Goal: Transaction & Acquisition: Subscribe to service/newsletter

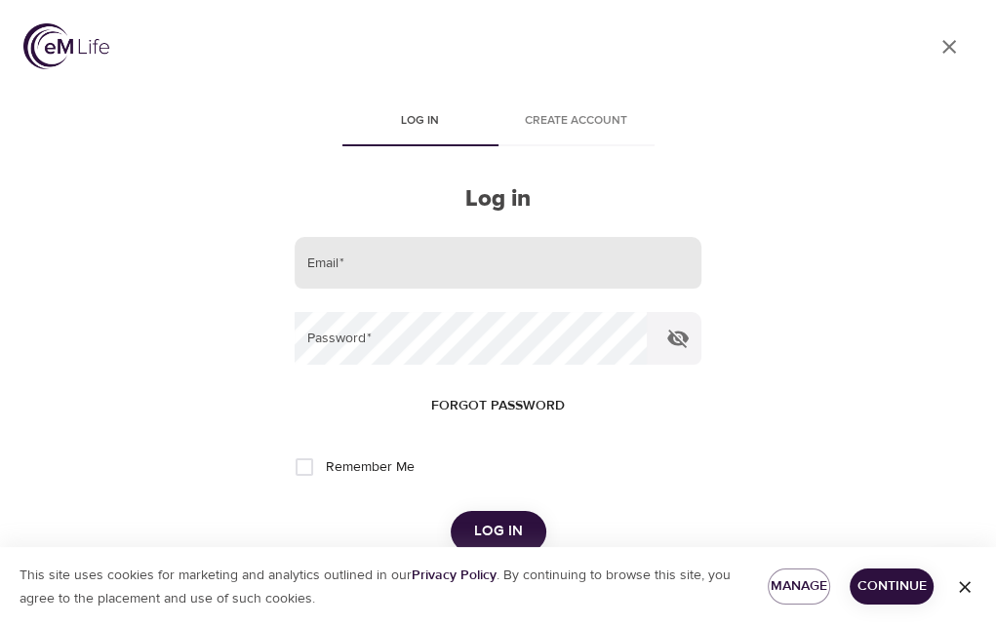
click at [365, 253] on input "email" at bounding box center [498, 263] width 406 height 53
type input "[PERSON_NAME][EMAIL_ADDRESS][PERSON_NAME][DOMAIN_NAME]"
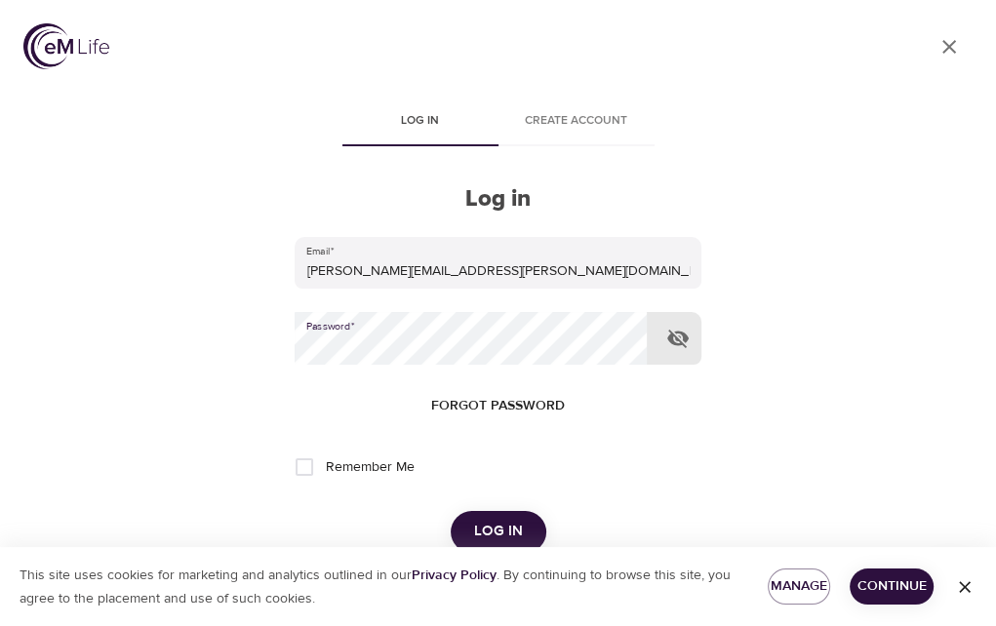
click at [451, 511] on button "Log in" at bounding box center [499, 531] width 96 height 41
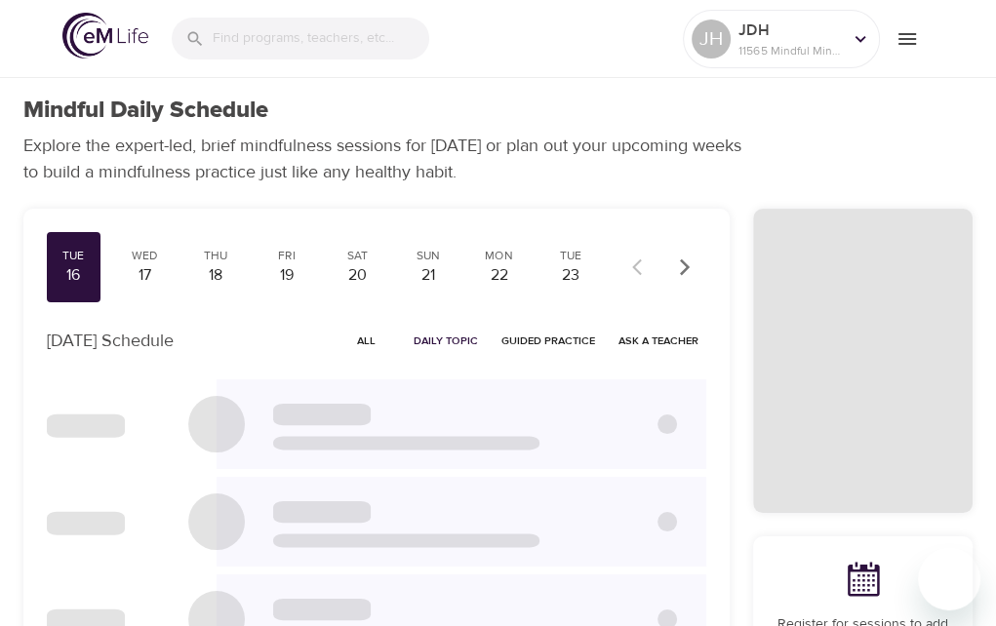
checkbox input "true"
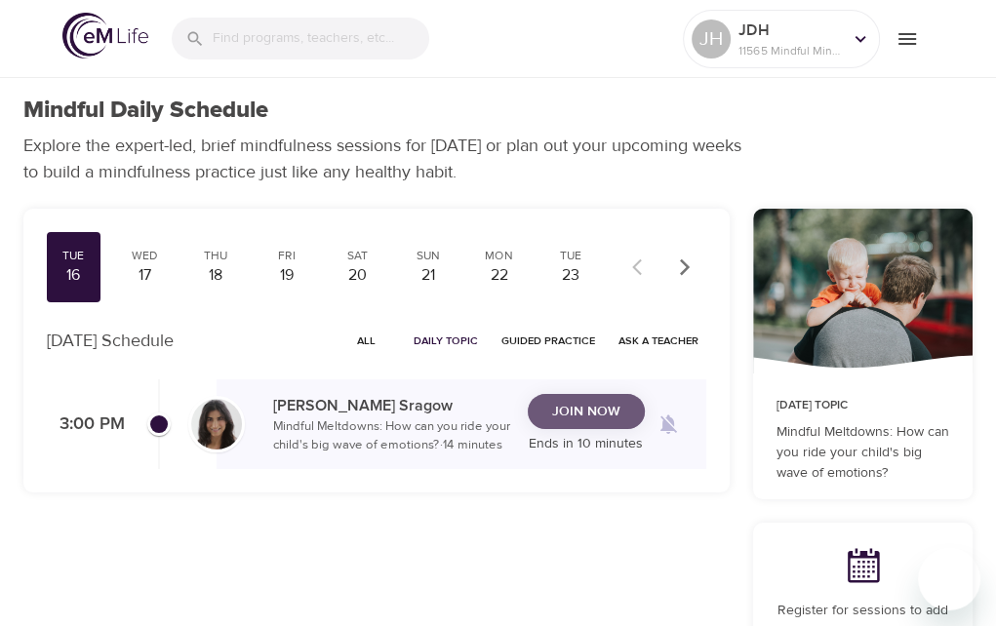
click at [593, 400] on span "Join Now" at bounding box center [586, 412] width 68 height 24
